Goal: Transaction & Acquisition: Book appointment/travel/reservation

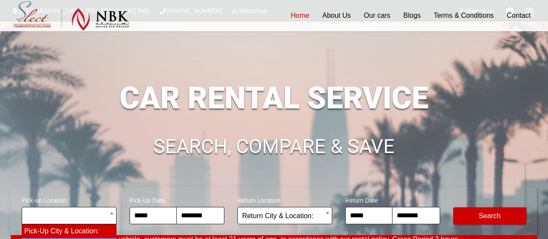
scroll to position [128, 0]
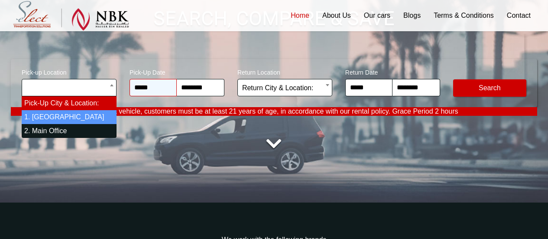
select select "*"
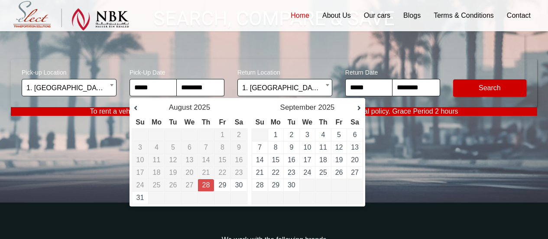
click at [104, 138] on div at bounding box center [274, 144] width 527 height 26
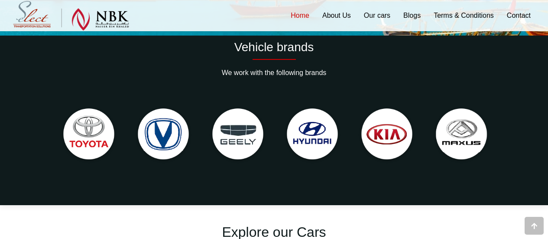
scroll to position [295, 0]
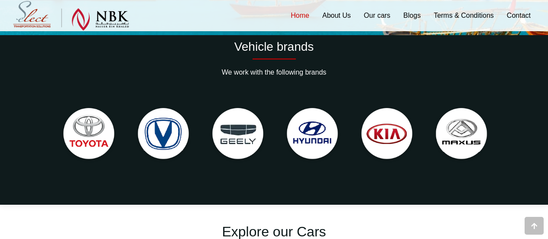
click at [101, 141] on img at bounding box center [89, 134] width 66 height 66
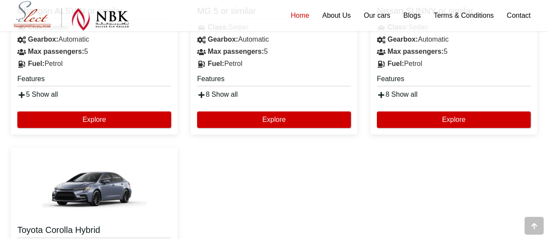
scroll to position [935, 0]
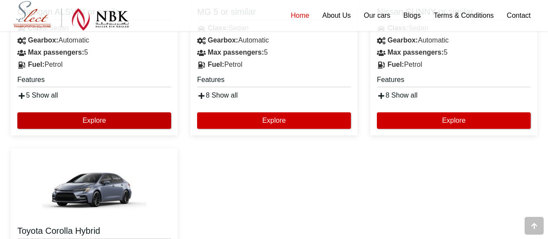
click at [116, 115] on button "Explore" at bounding box center [94, 120] width 154 height 16
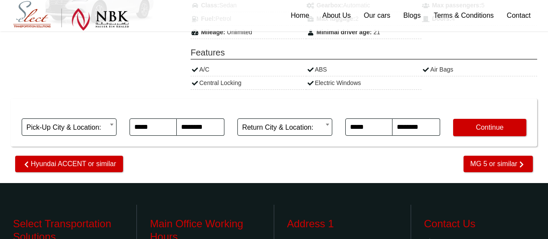
scroll to position [213, 0]
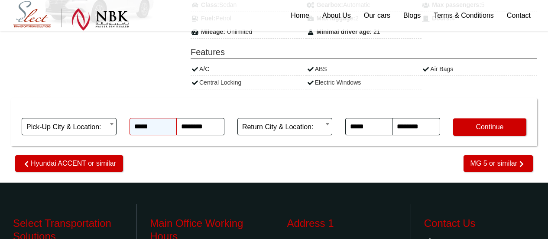
click at [160, 126] on input "*****" at bounding box center [153, 126] width 47 height 17
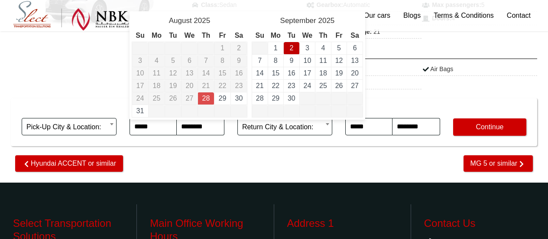
click at [291, 49] on link "2" at bounding box center [292, 47] width 4 height 7
type input "**********"
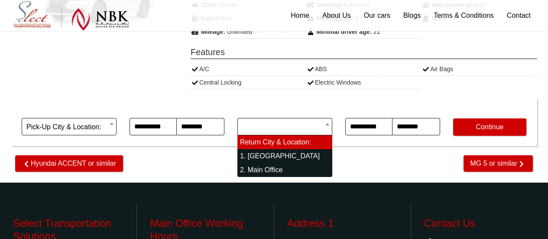
click at [288, 121] on body "The Commercial Avenue, Sayer Bldh (+974)31366623 WhatsApp Follow us on: Home Ab…" at bounding box center [274, 85] width 548 height 597
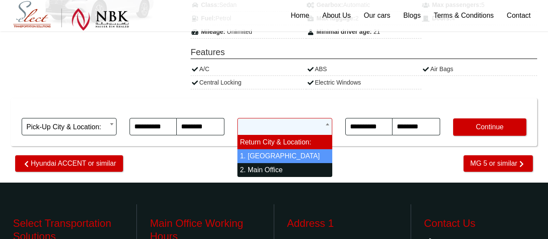
select select "*"
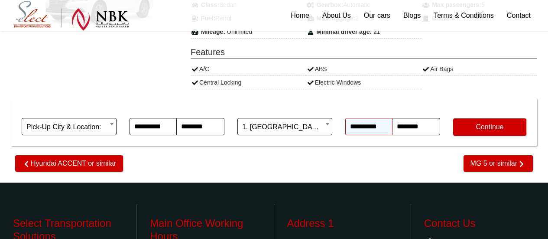
click at [391, 125] on input "**********" at bounding box center [368, 126] width 47 height 17
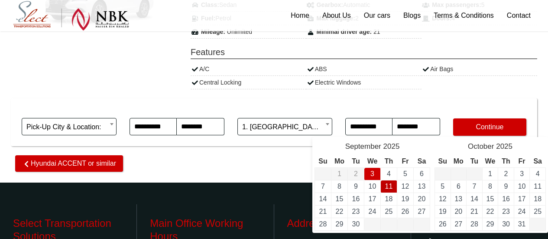
click at [389, 186] on link "11" at bounding box center [389, 185] width 8 height 7
type input "**********"
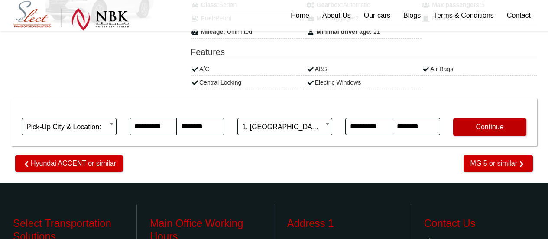
click at [460, 125] on button "Continue" at bounding box center [489, 126] width 73 height 17
click at [101, 126] on body "The Commercial Avenue, Sayer Bldh (+974)31366623 WhatsApp Follow us on: Home Ab…" at bounding box center [274, 85] width 548 height 597
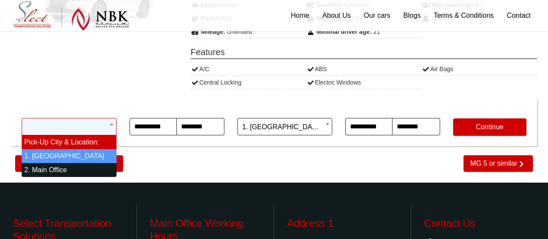
select select "*"
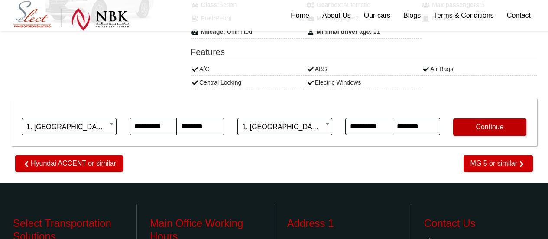
click at [466, 126] on button "Continue" at bounding box center [489, 126] width 73 height 17
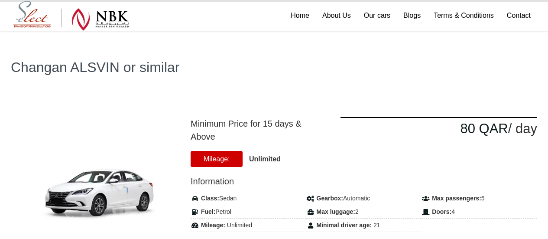
scroll to position [19, 0]
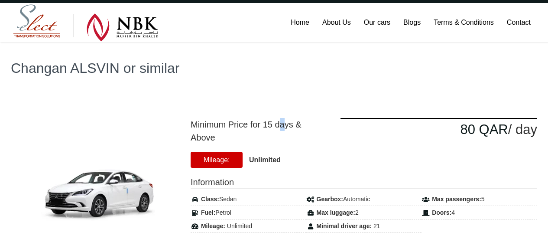
drag, startPoint x: 285, startPoint y: 119, endPoint x: 258, endPoint y: 66, distance: 59.7
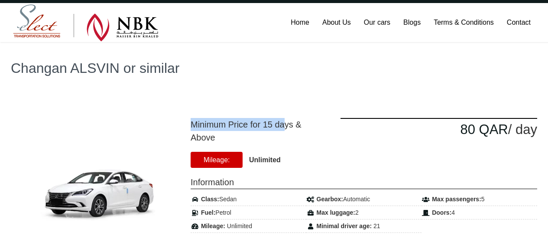
click at [250, 75] on h1 "Changan ALSVIN or similar" at bounding box center [274, 68] width 527 height 14
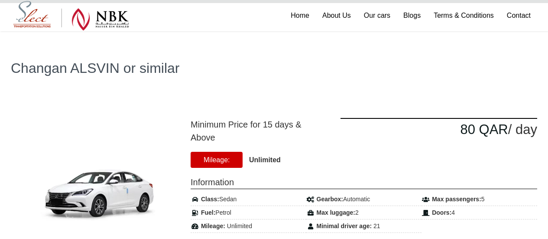
scroll to position [68, 0]
